Goal: Task Accomplishment & Management: Manage account settings

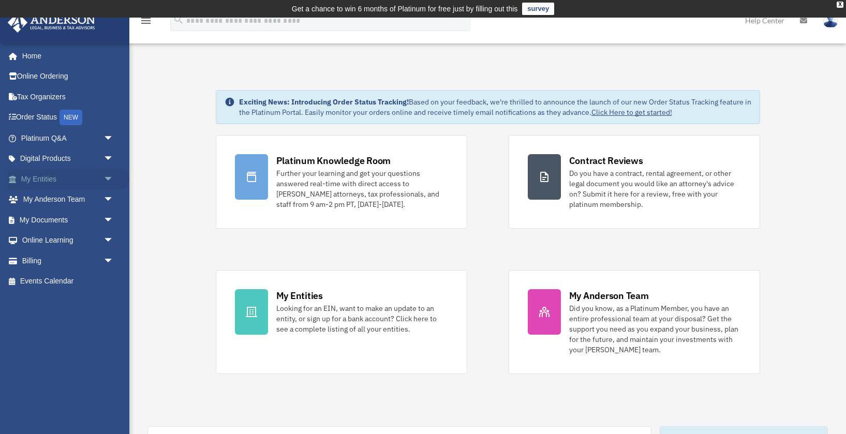
click at [107, 176] on span "arrow_drop_down" at bounding box center [113, 179] width 21 height 21
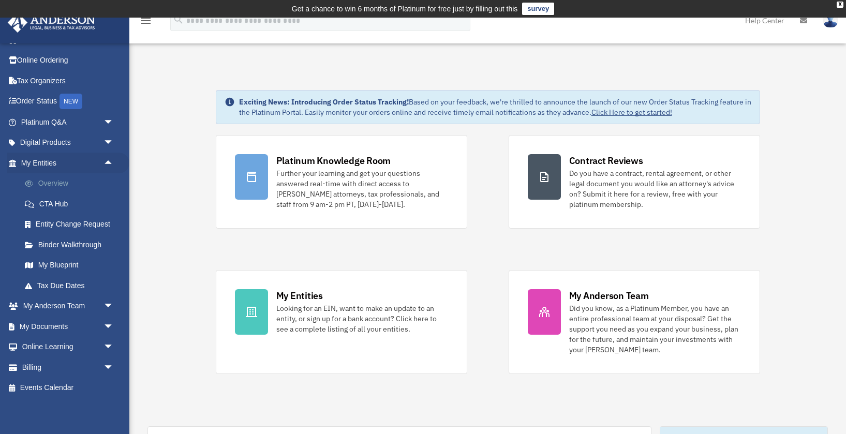
scroll to position [17, 0]
click at [59, 183] on link "Overview" at bounding box center [71, 183] width 115 height 21
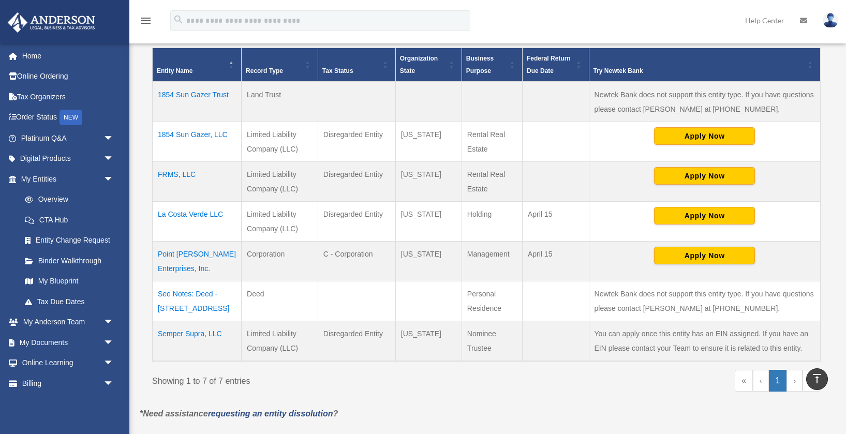
scroll to position [277, 0]
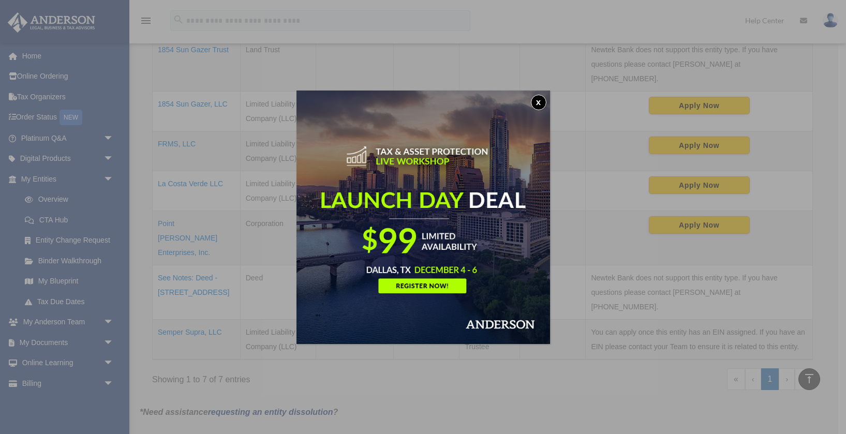
click at [540, 101] on button "x" at bounding box center [539, 103] width 16 height 16
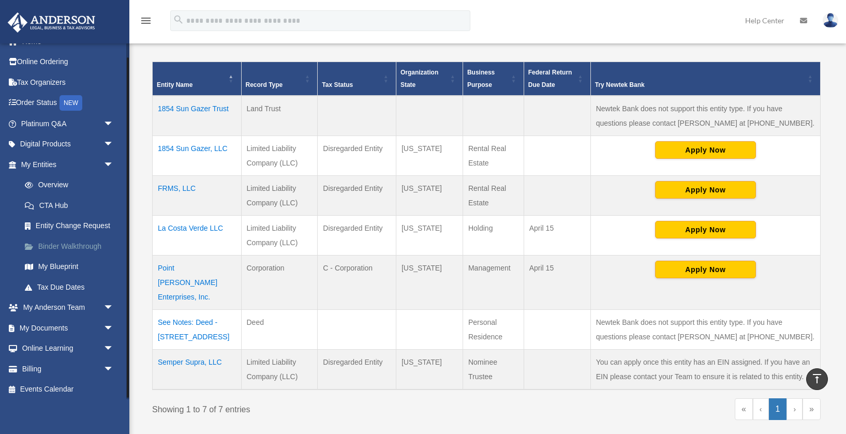
scroll to position [17, 0]
click at [105, 363] on span "arrow_drop_down" at bounding box center [113, 366] width 21 height 21
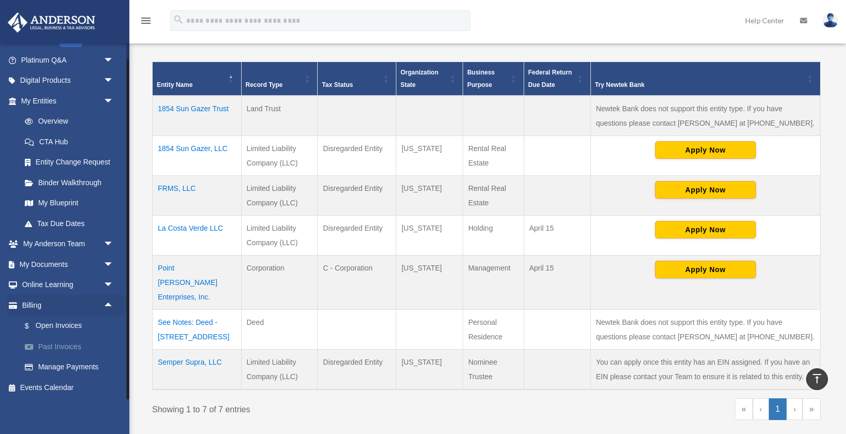
click at [71, 345] on link "Past Invoices" at bounding box center [71, 346] width 115 height 21
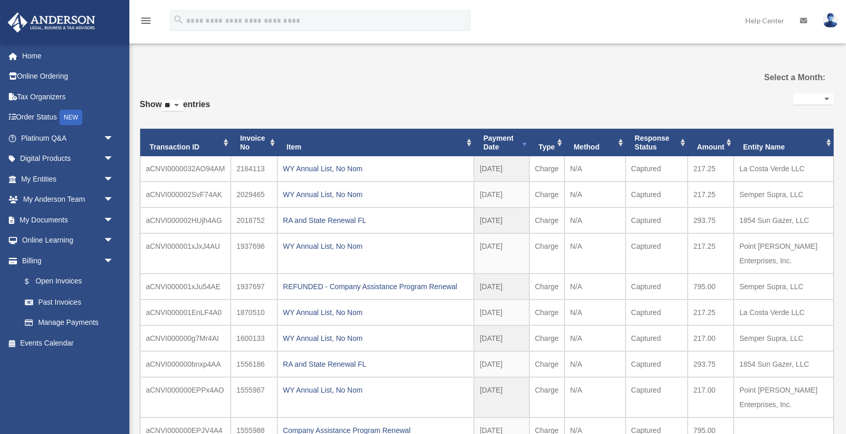
select select
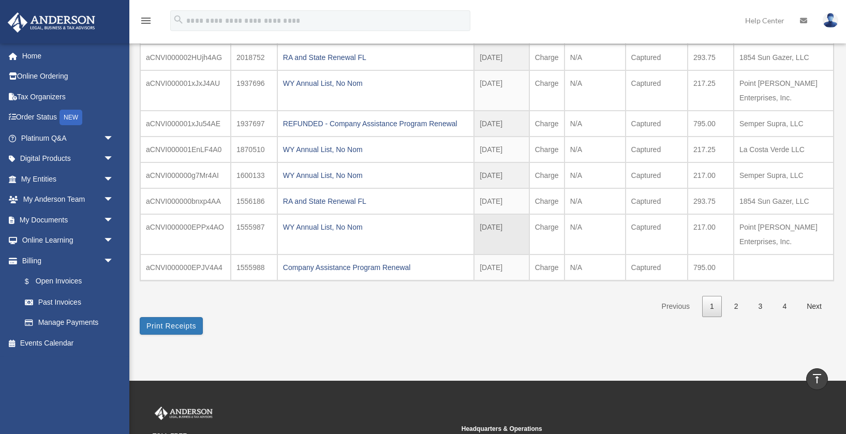
scroll to position [182, 0]
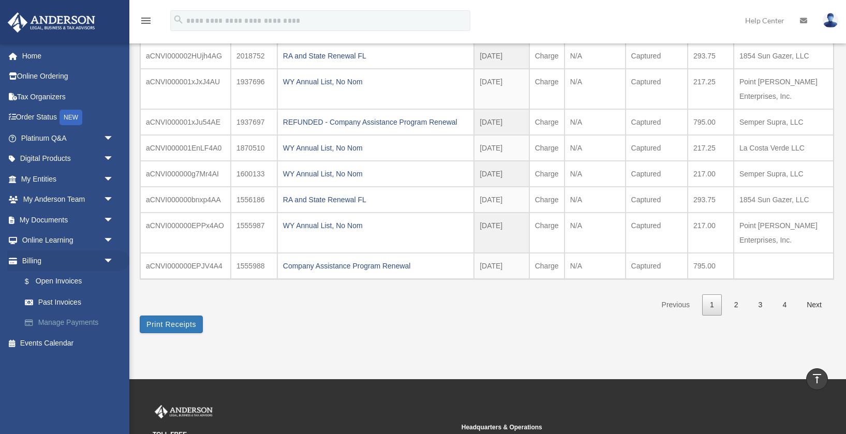
click at [60, 321] on link "Manage Payments" at bounding box center [71, 323] width 115 height 21
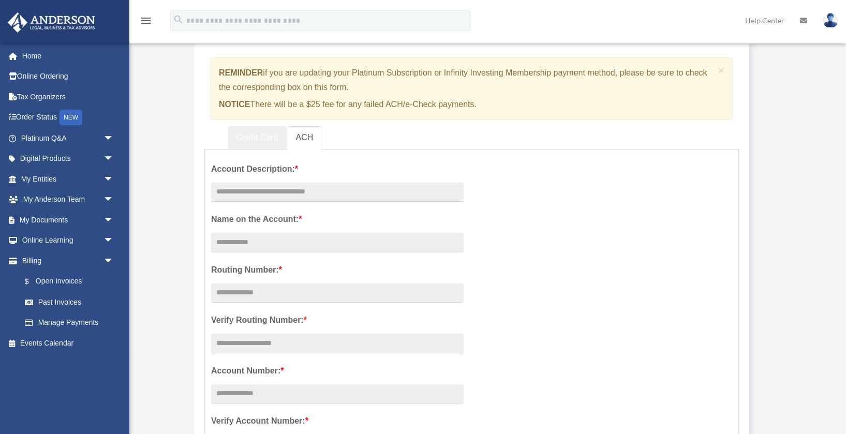
click at [271, 132] on link "Credit Card" at bounding box center [257, 137] width 59 height 23
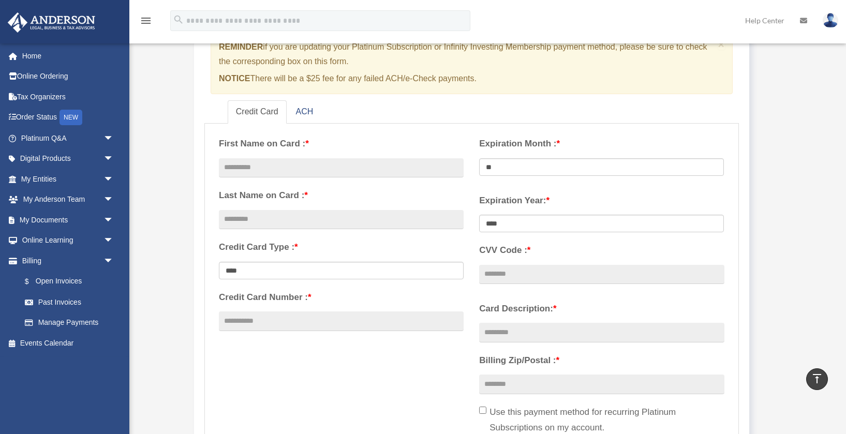
scroll to position [81, 0]
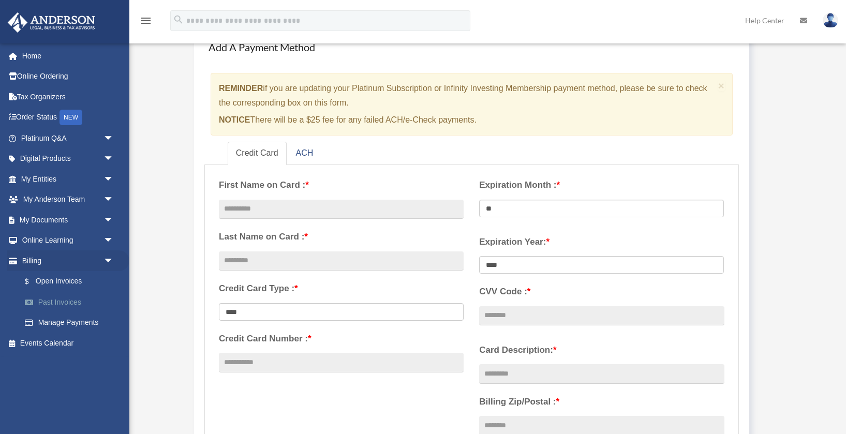
click at [67, 301] on link "Past Invoices" at bounding box center [71, 302] width 115 height 21
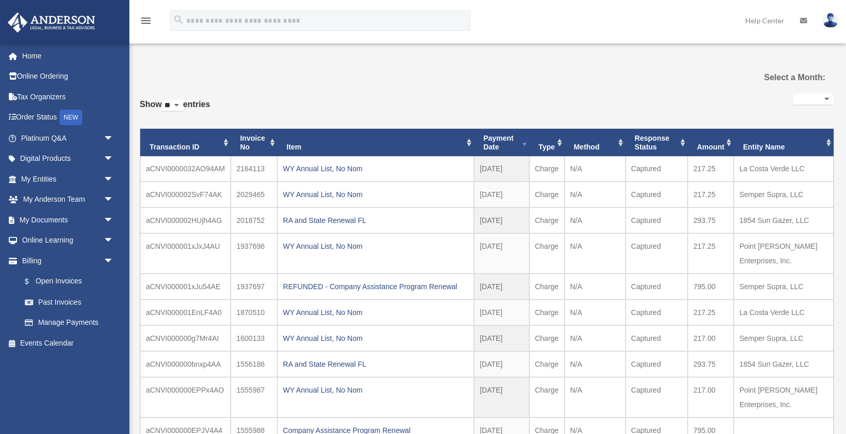
select select
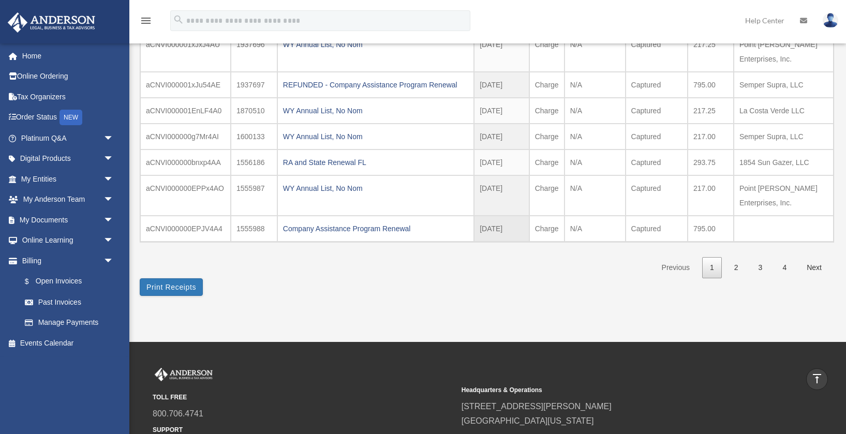
scroll to position [220, 0]
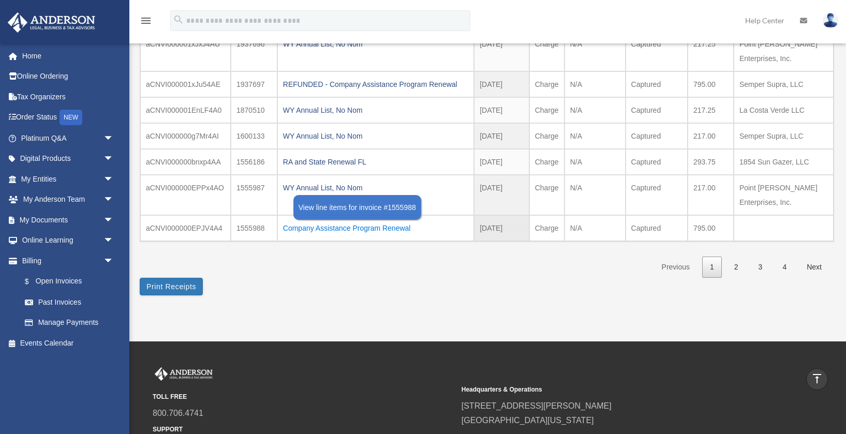
click at [325, 229] on div "Company Assistance Program Renewal" at bounding box center [375, 228] width 185 height 14
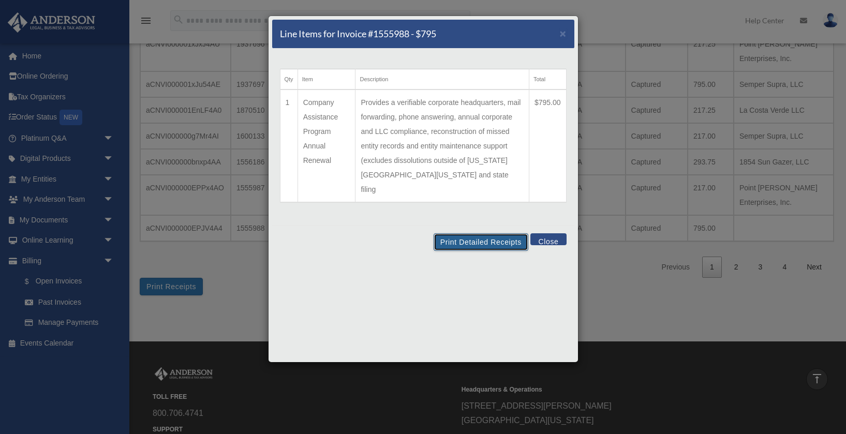
click at [488, 233] on button "Print Detailed Receipts" at bounding box center [481, 242] width 95 height 18
click at [556, 233] on button "Close" at bounding box center [548, 239] width 36 height 12
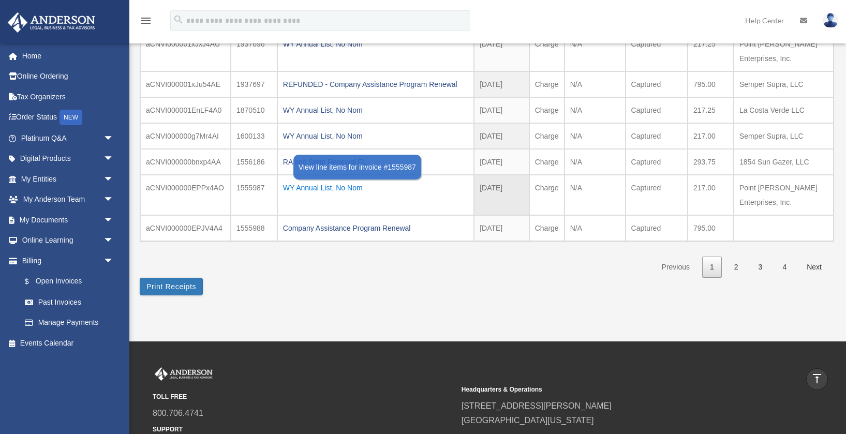
click at [307, 186] on div "WY Annual List, No Nom" at bounding box center [375, 188] width 185 height 14
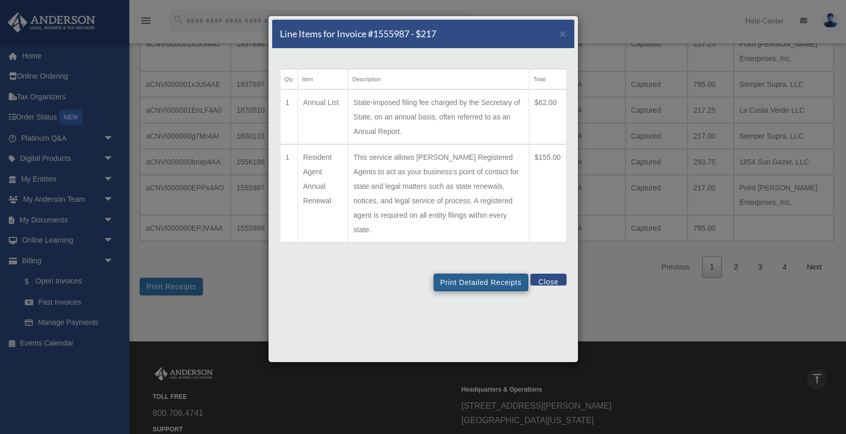
click at [473, 108] on td "State-imposed filing fee charged by the Secretary of State, on an annual basis,…" at bounding box center [438, 117] width 181 height 55
click at [481, 274] on button "Print Detailed Receipts" at bounding box center [481, 283] width 95 height 18
click at [551, 274] on button "Close" at bounding box center [548, 280] width 36 height 12
